Goal: Task Accomplishment & Management: Use online tool/utility

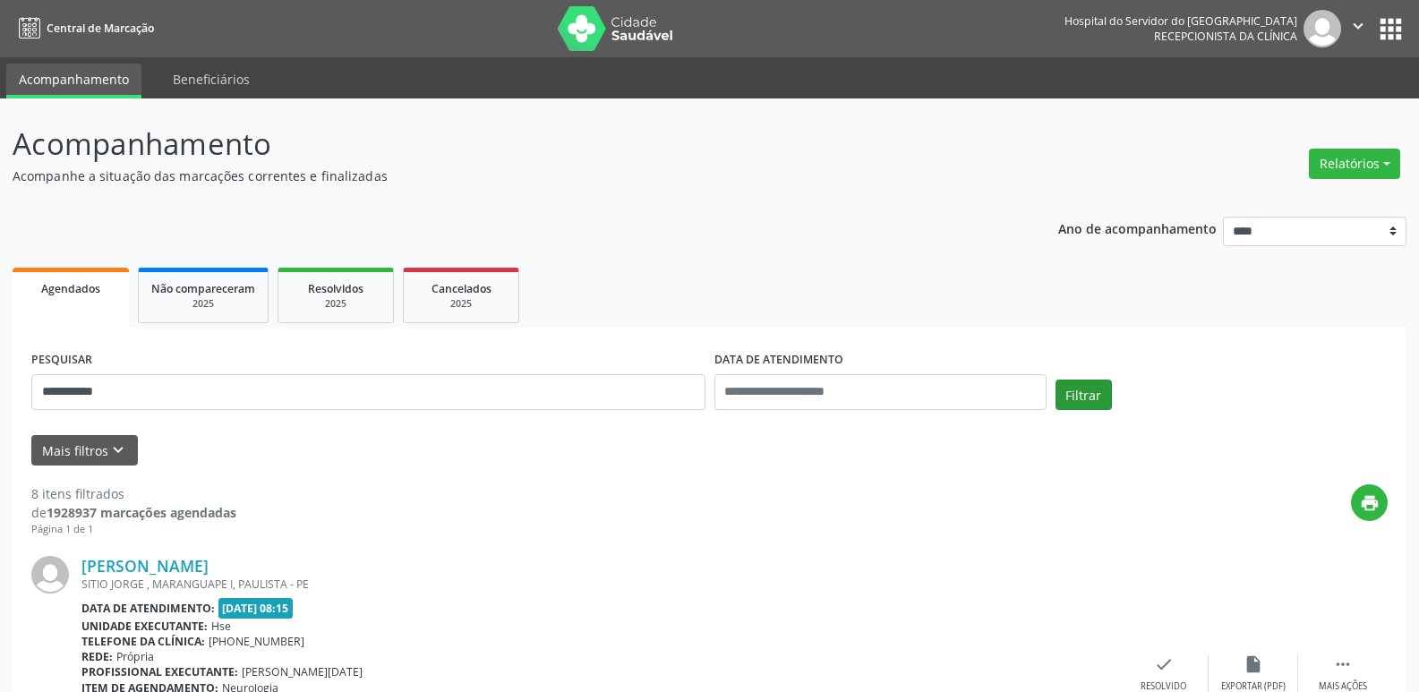
type input "**********"
click at [1068, 407] on button "Filtrar" at bounding box center [1084, 395] width 56 height 30
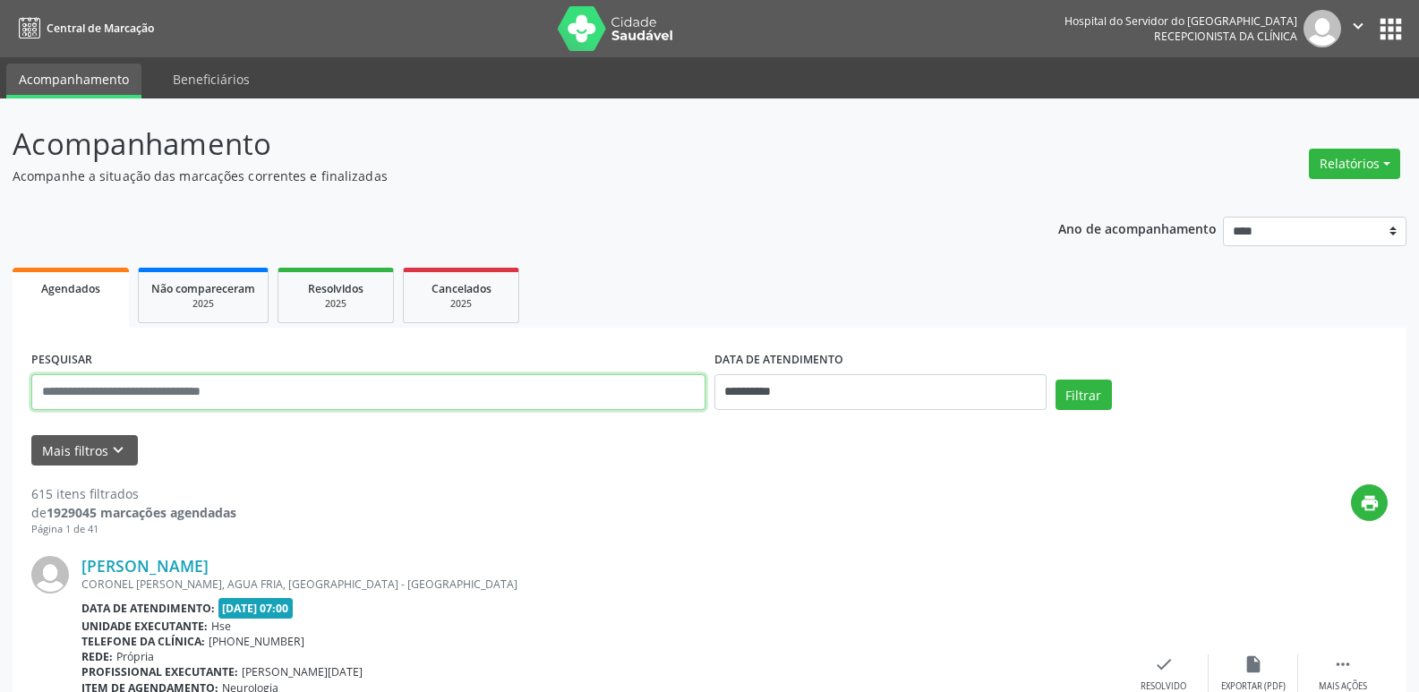
click at [266, 391] on input "text" at bounding box center [368, 392] width 674 height 36
type input "**********"
click at [1056, 380] on button "Filtrar" at bounding box center [1084, 395] width 56 height 30
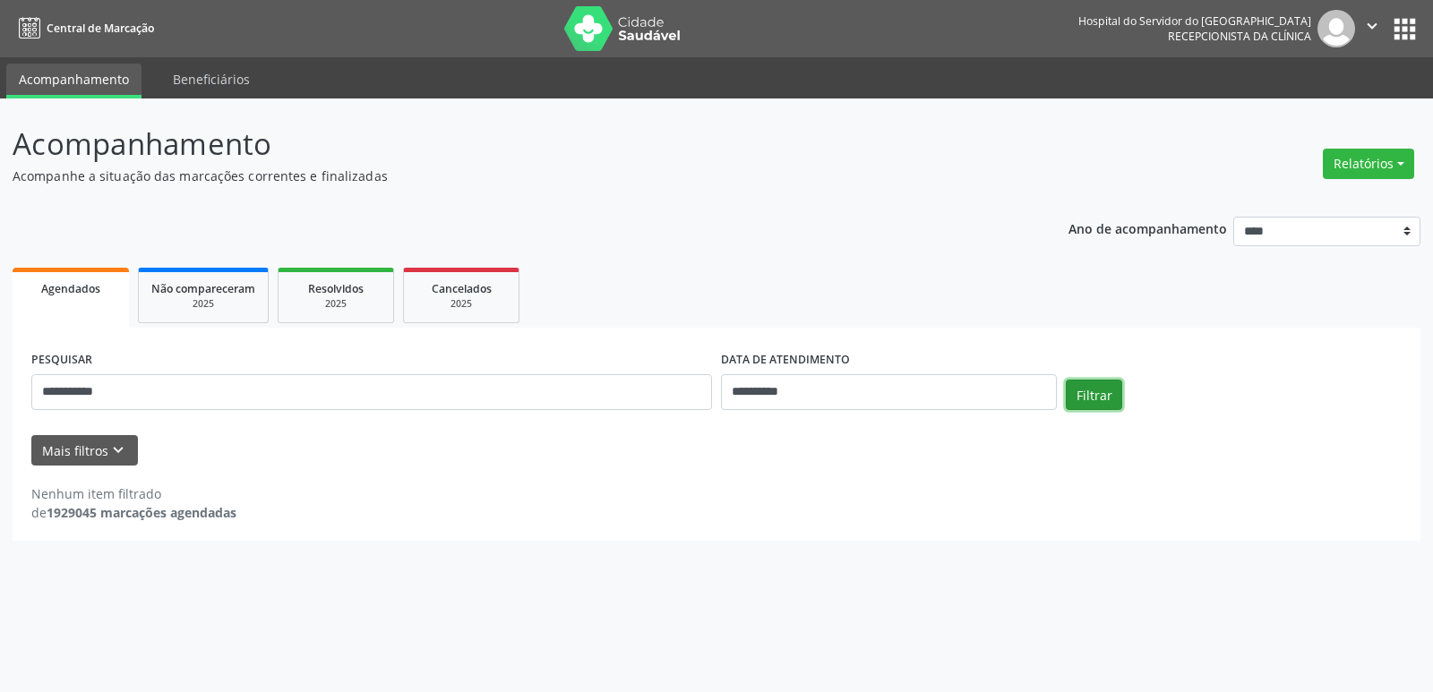
click at [1104, 401] on button "Filtrar" at bounding box center [1094, 395] width 56 height 30
click at [776, 382] on input "**********" at bounding box center [889, 392] width 336 height 36
click at [1076, 400] on button "Filtrar" at bounding box center [1094, 395] width 56 height 30
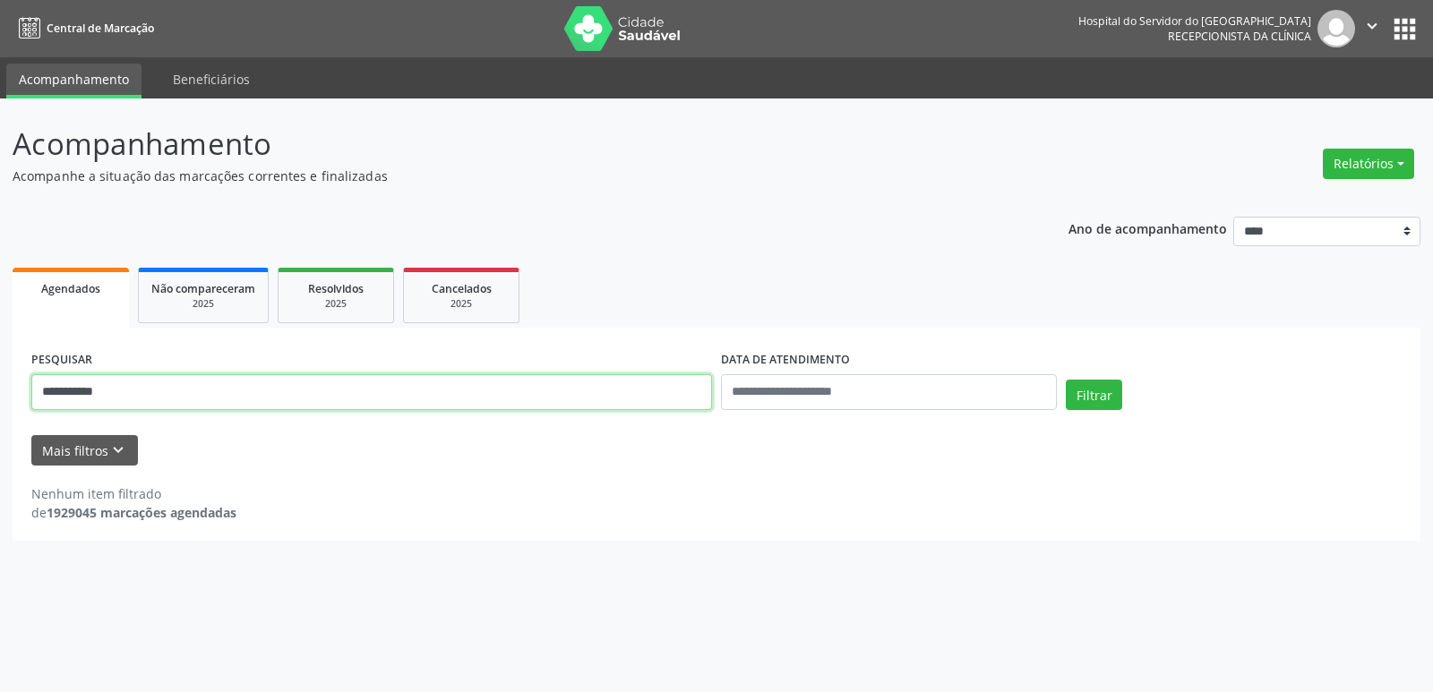
click at [152, 403] on input "**********" at bounding box center [371, 392] width 681 height 36
click at [1394, 167] on button "Relatórios" at bounding box center [1368, 164] width 91 height 30
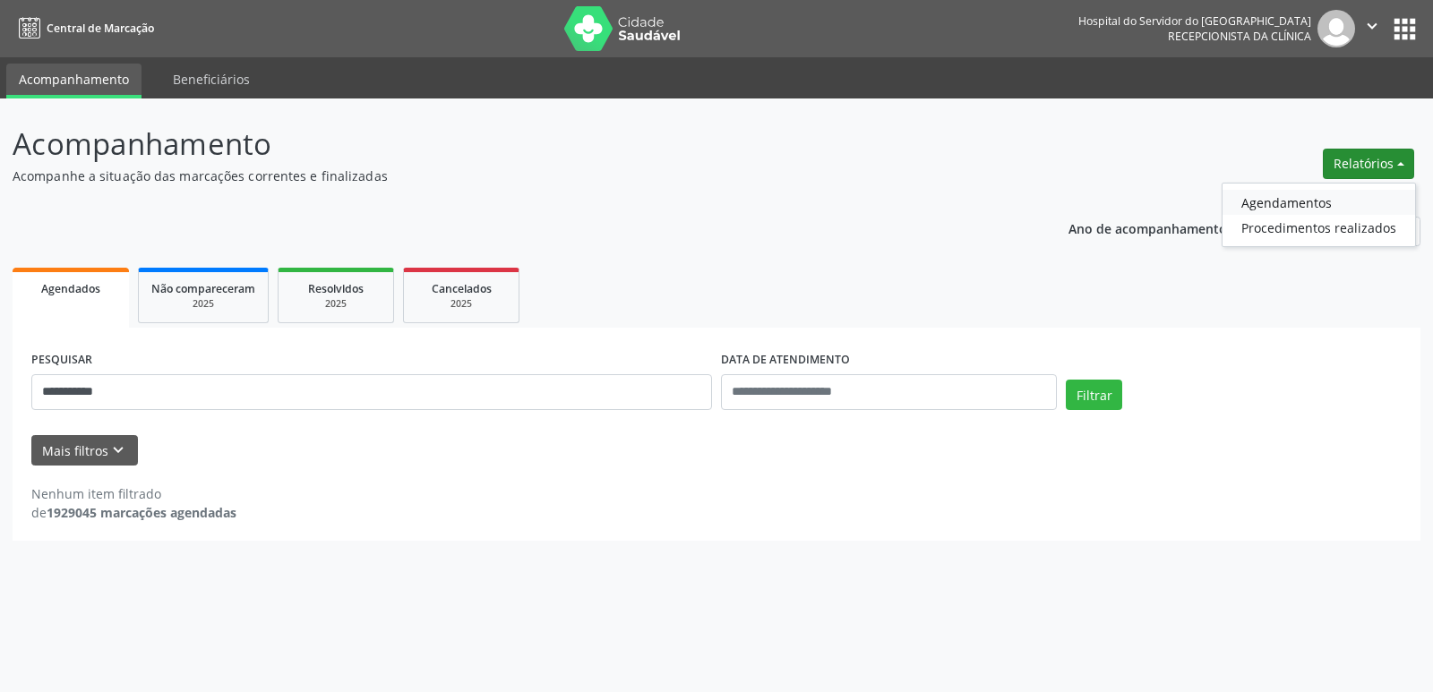
click at [1332, 194] on link "Agendamentos" at bounding box center [1318, 202] width 193 height 25
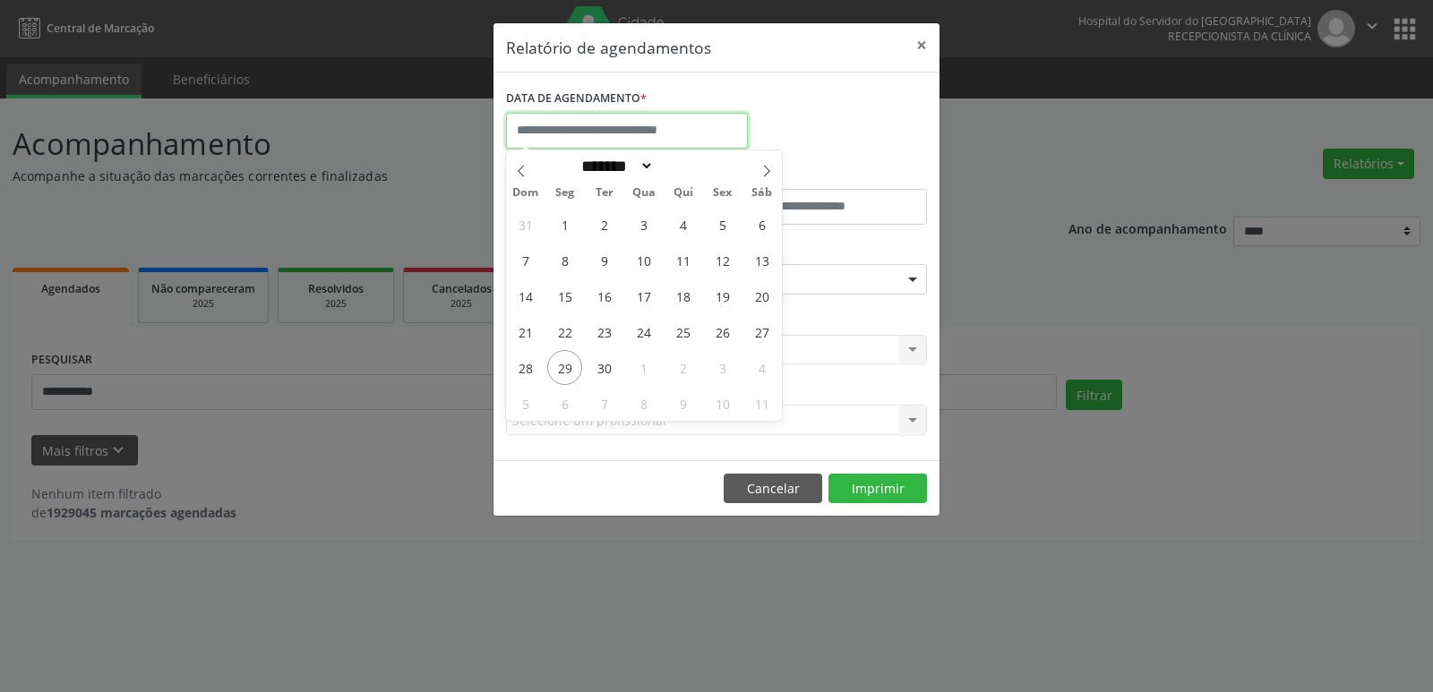
click at [703, 133] on input "text" at bounding box center [627, 131] width 242 height 36
click at [570, 367] on span "29" at bounding box center [564, 367] width 35 height 35
type input "**********"
click at [570, 367] on span "29" at bounding box center [564, 367] width 35 height 35
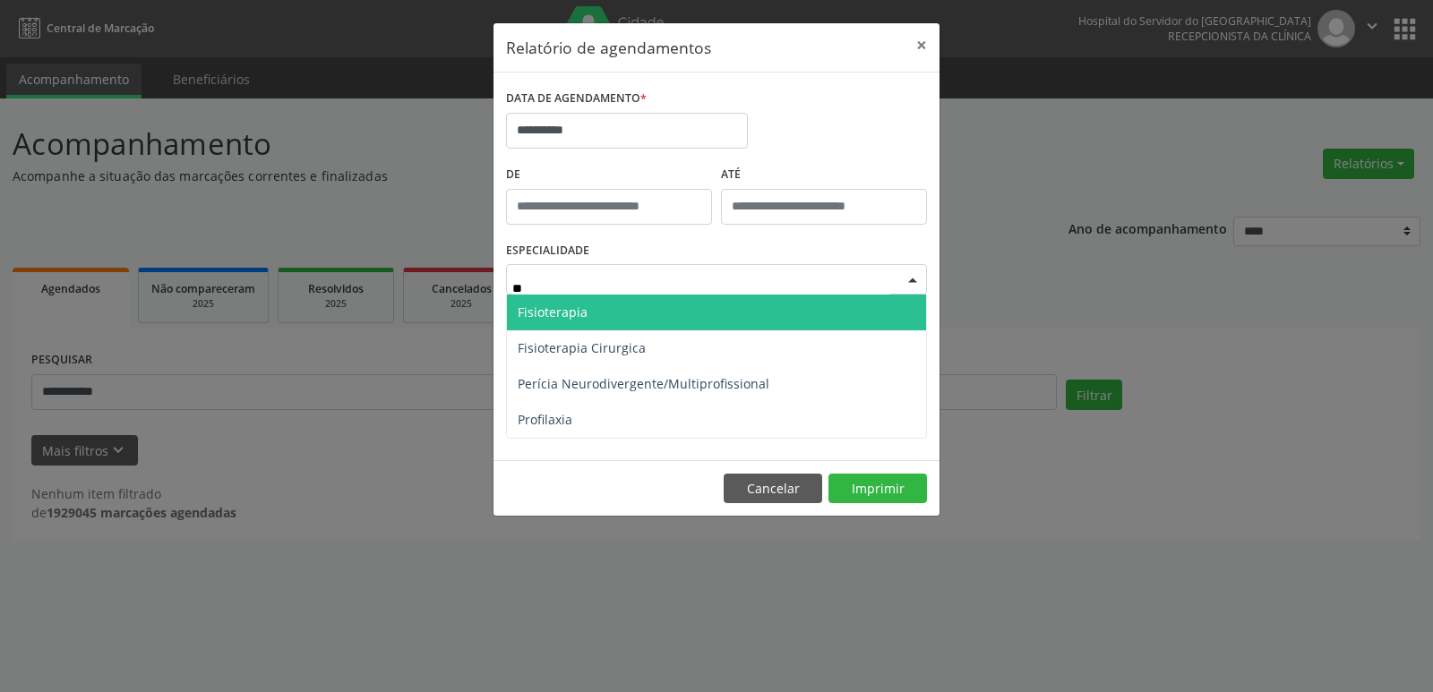
click at [547, 317] on span "Fisioterapia" at bounding box center [553, 312] width 70 height 17
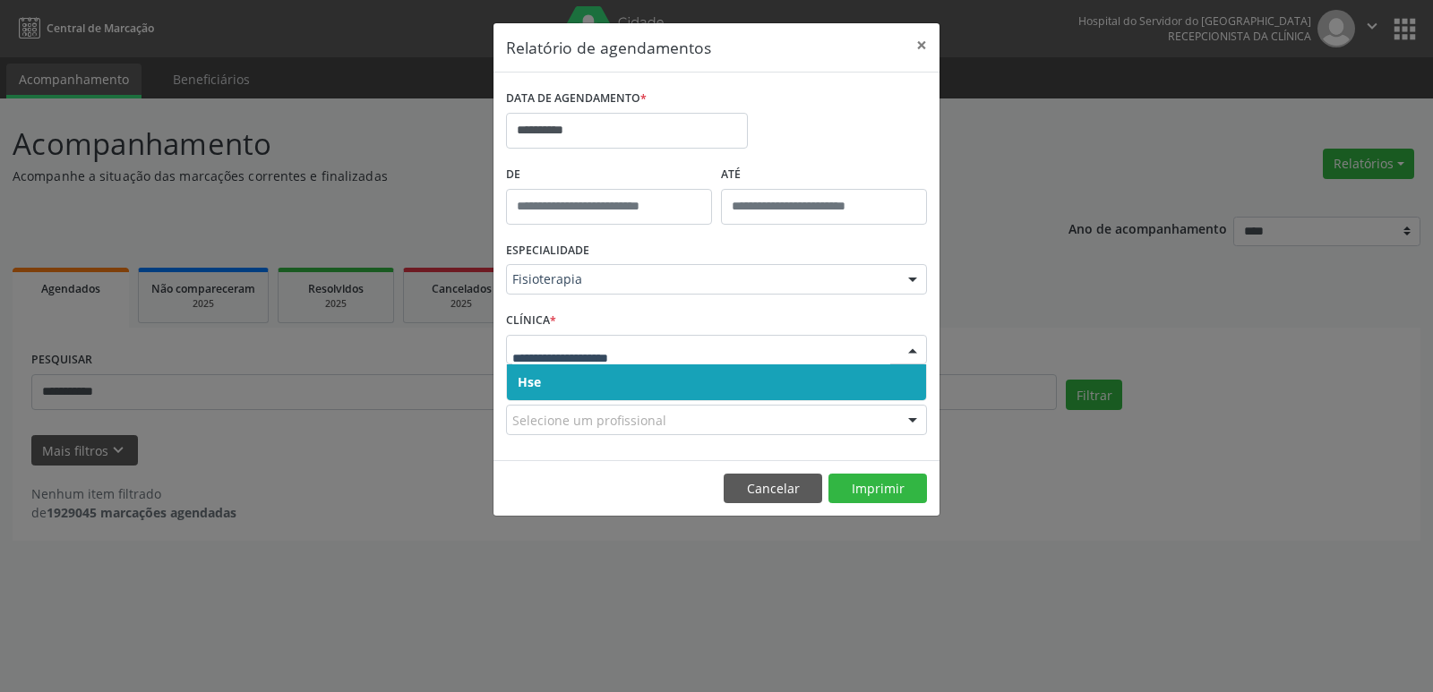
click at [526, 377] on span "Hse" at bounding box center [529, 381] width 23 height 17
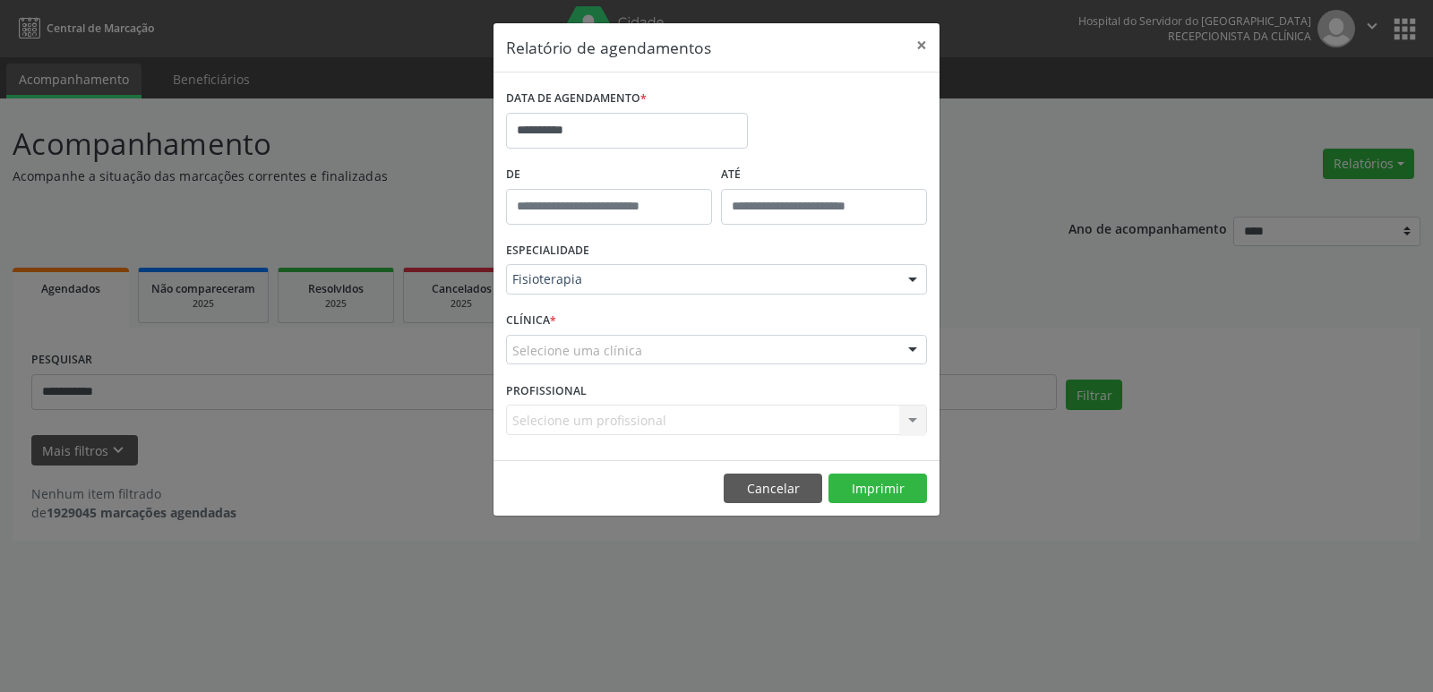
click at [539, 369] on div "CLÍNICA * Selecione uma clínica Hse Nenhum resultado encontrado para: " " Não h…" at bounding box center [717, 342] width 430 height 70
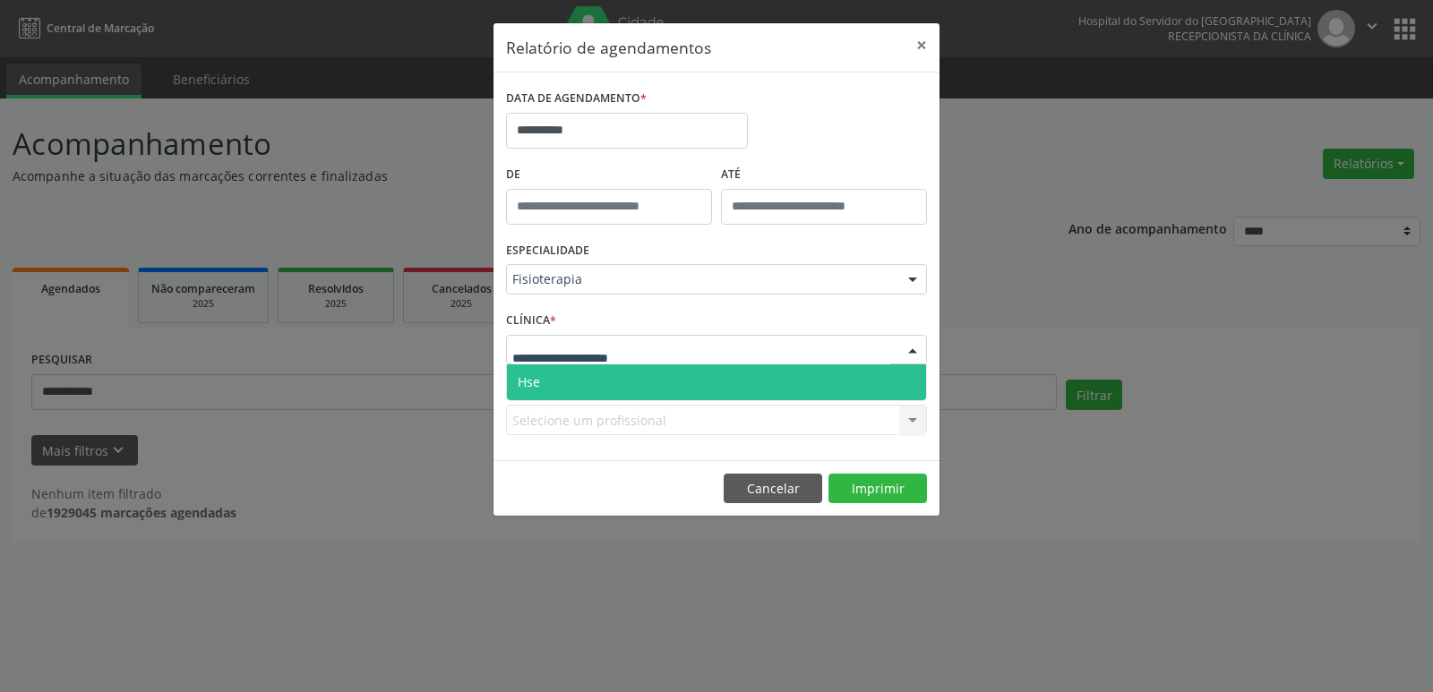
click at [539, 373] on span "Hse" at bounding box center [716, 382] width 419 height 36
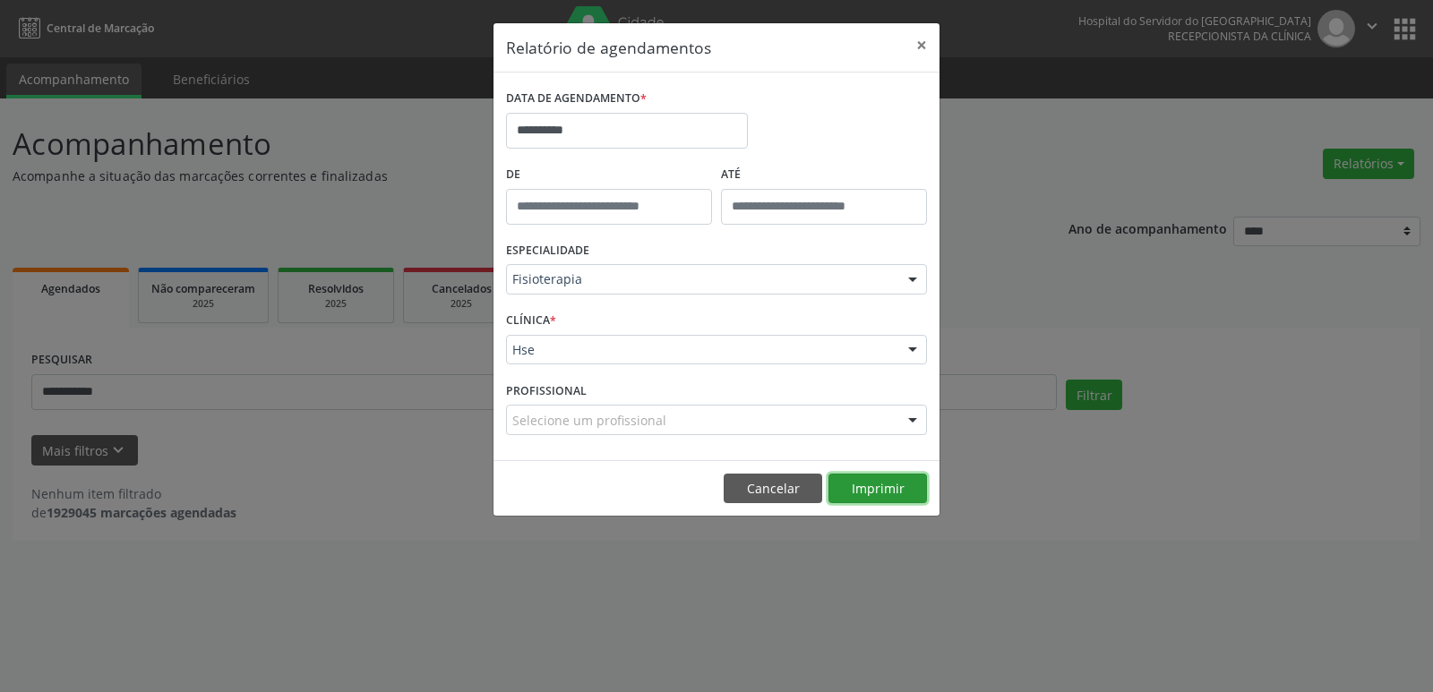
click at [884, 495] on button "Imprimir" at bounding box center [877, 489] width 99 height 30
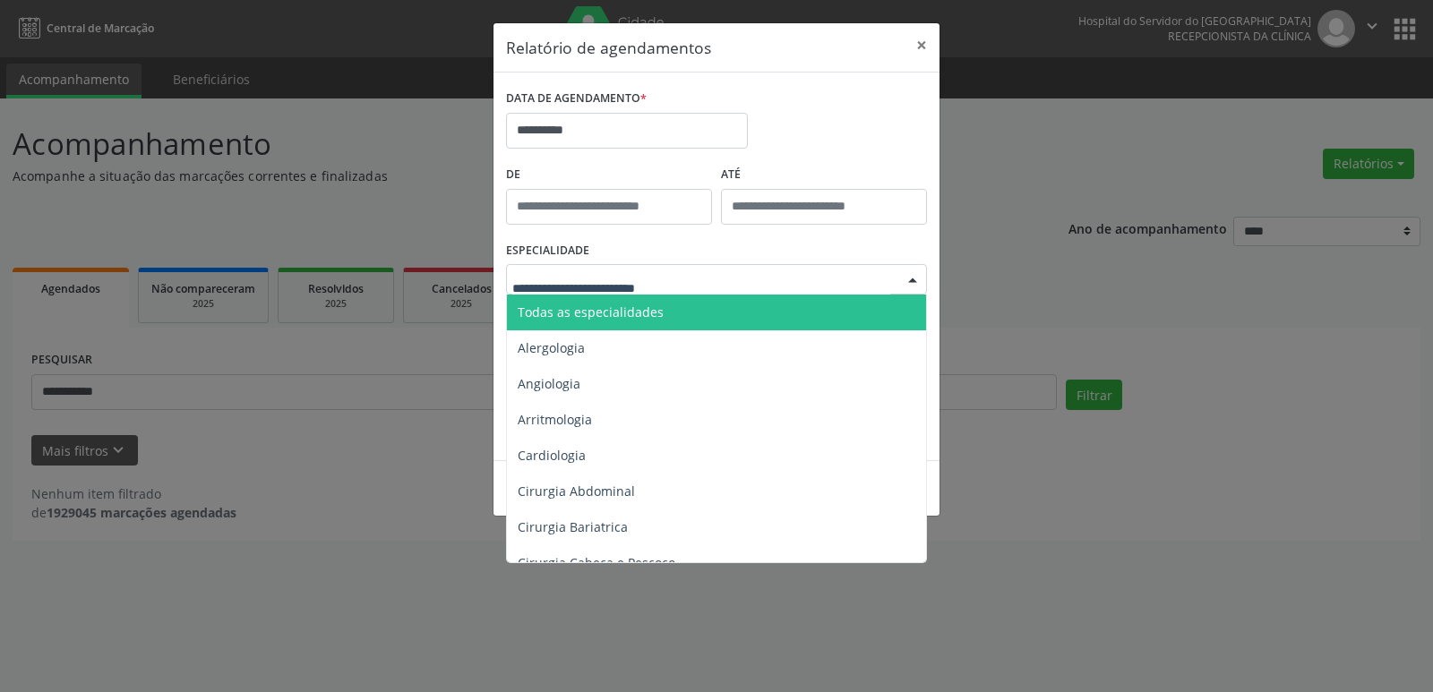
type input "*"
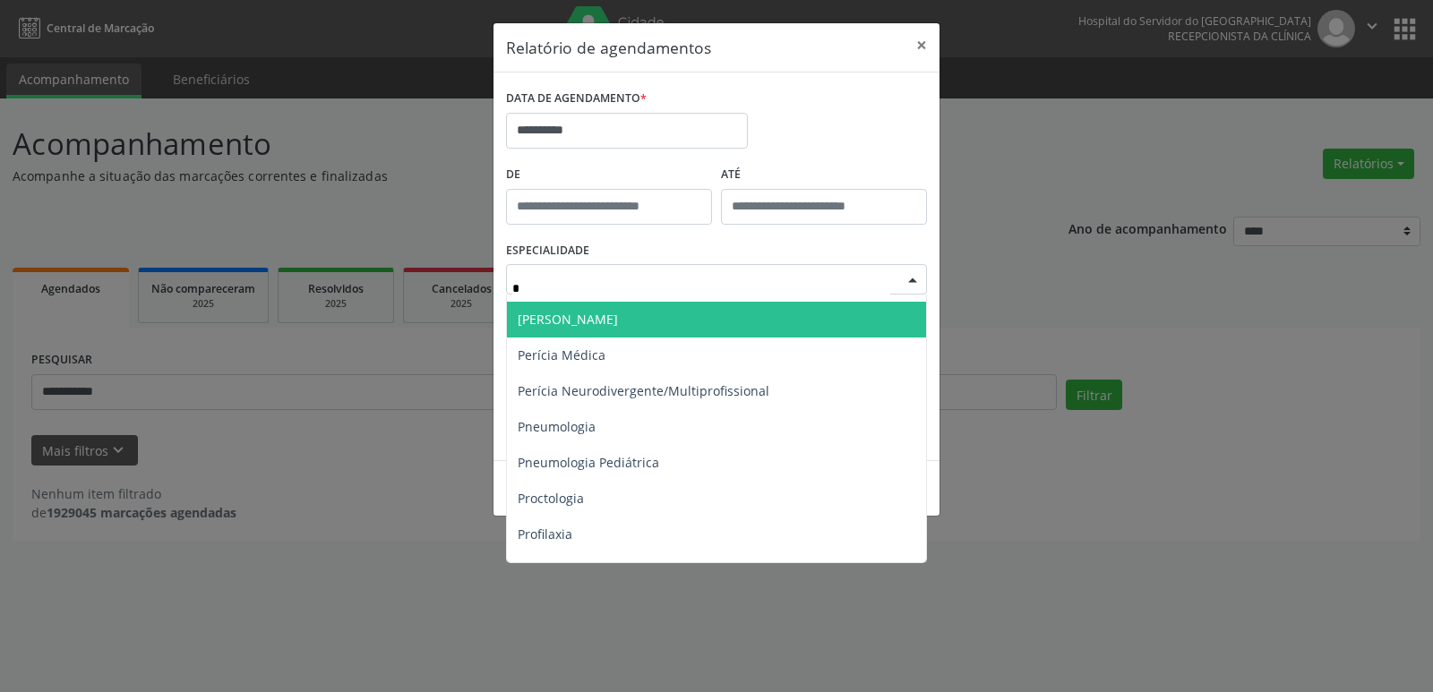
scroll to position [1075, 0]
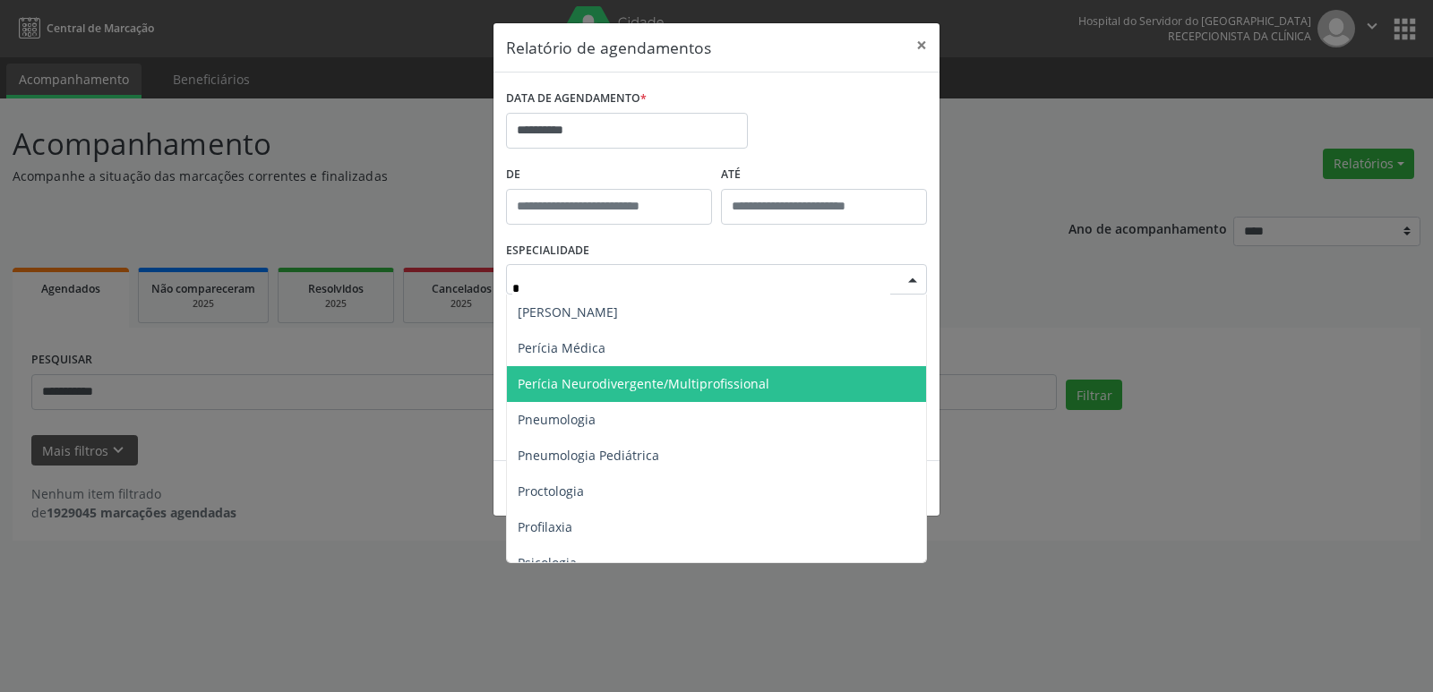
click at [659, 391] on span "Perícia Neurodivergente/Multiprofissional" at bounding box center [644, 383] width 252 height 17
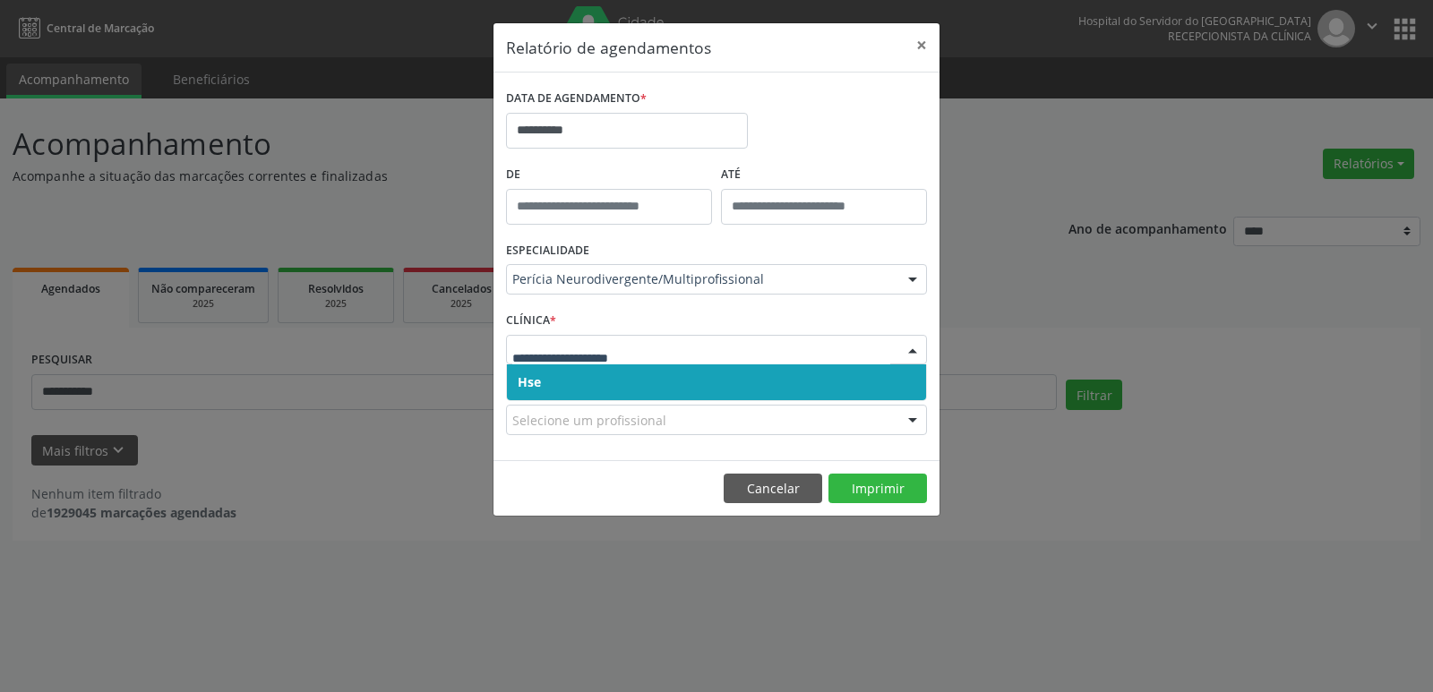
click at [536, 371] on span "Hse" at bounding box center [716, 382] width 419 height 36
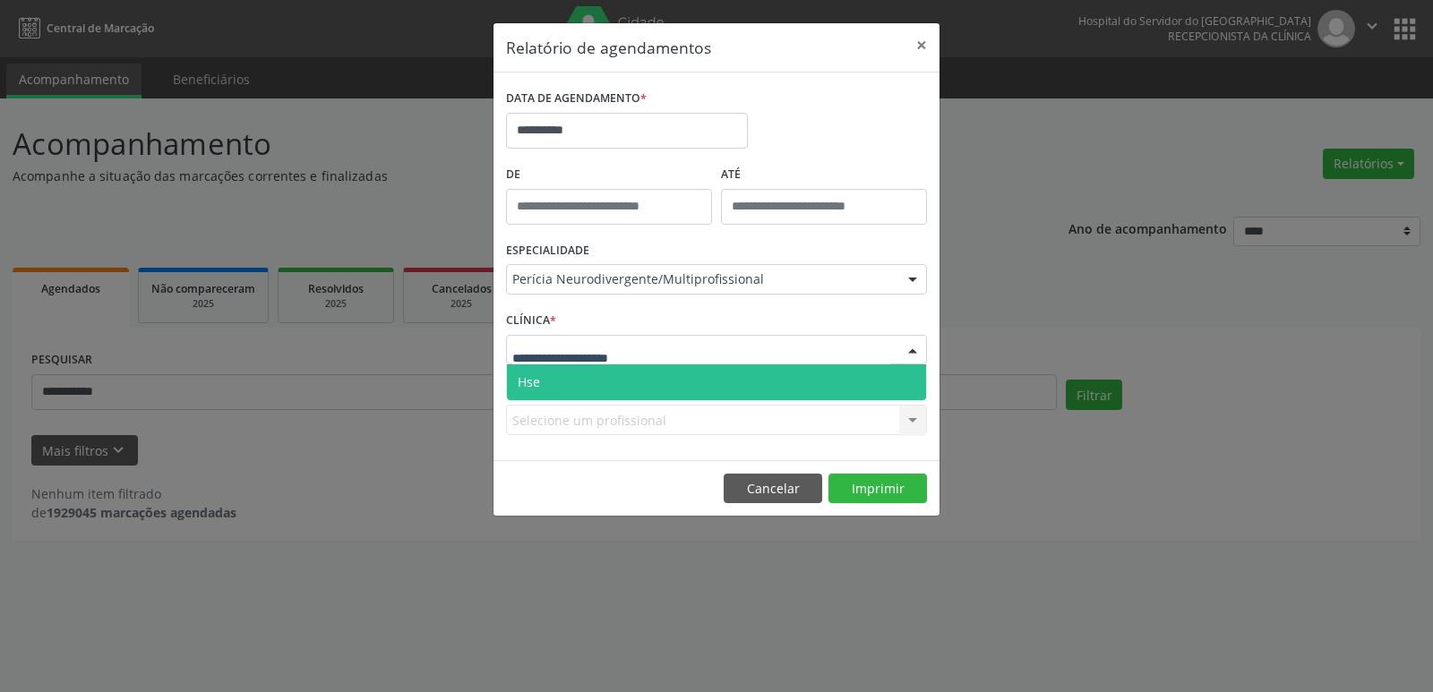
click at [555, 377] on span "Hse" at bounding box center [716, 382] width 419 height 36
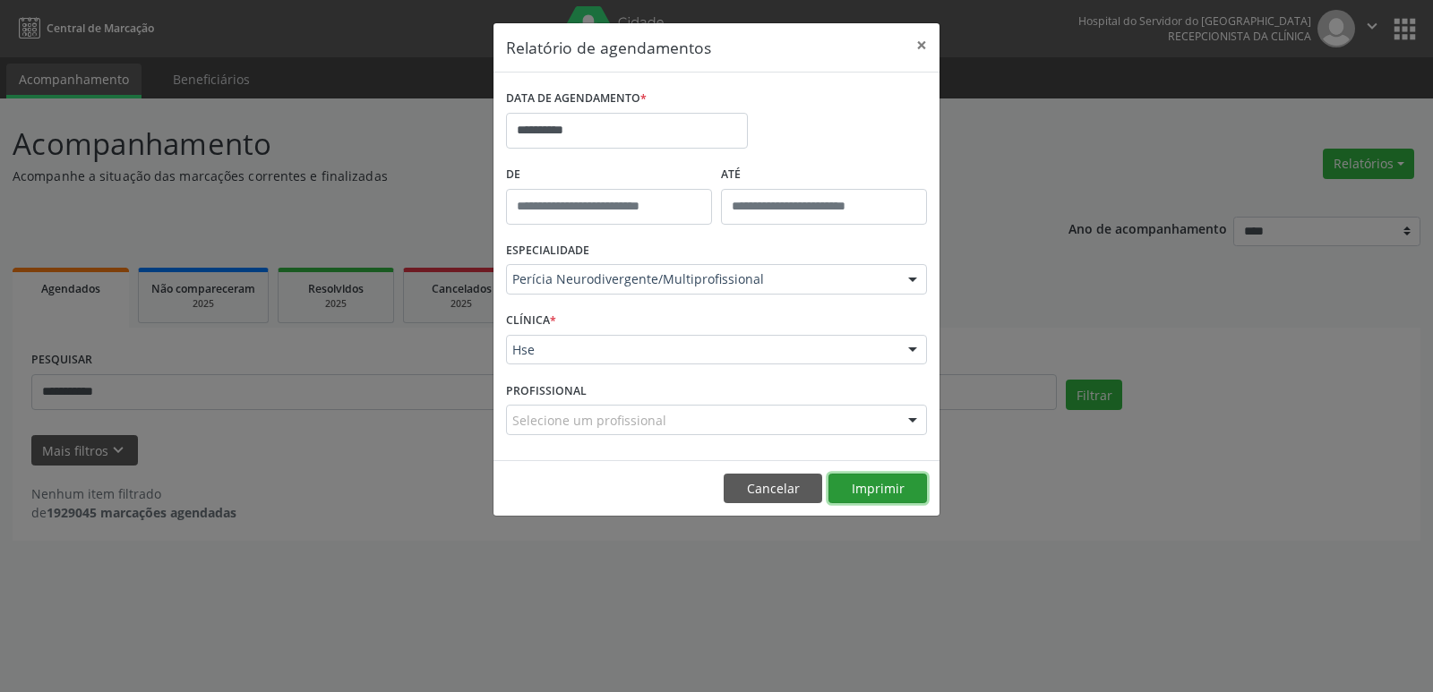
click at [872, 486] on button "Imprimir" at bounding box center [877, 489] width 99 height 30
